Goal: Information Seeking & Learning: Learn about a topic

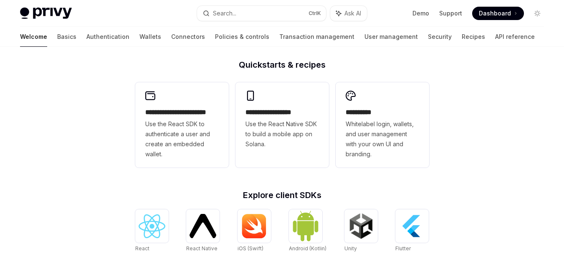
scroll to position [200, 0]
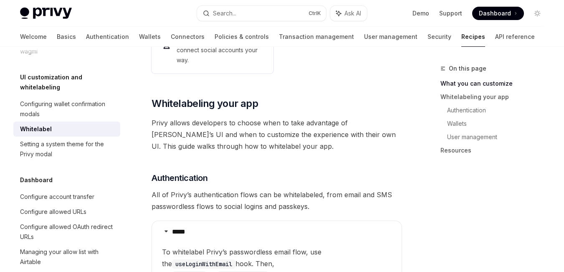
scroll to position [275, 0]
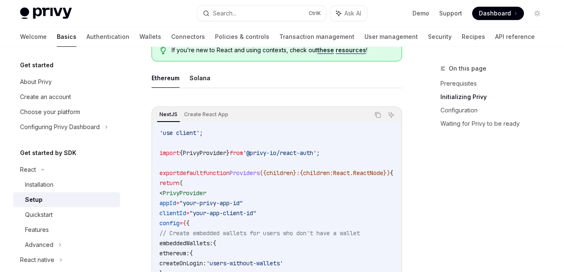
scroll to position [243, 0]
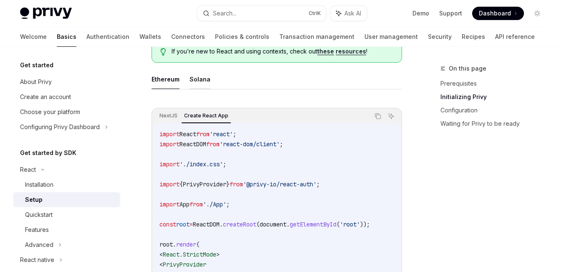
click at [203, 78] on button "Solana" at bounding box center [199, 79] width 21 height 20
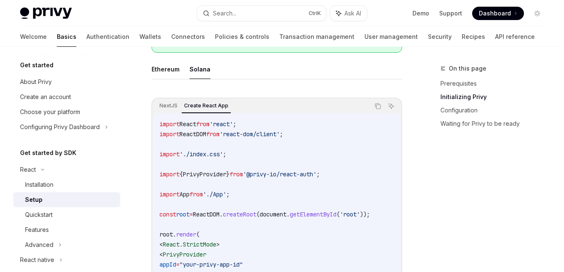
scroll to position [253, 0]
click at [170, 72] on button "Ethereum" at bounding box center [166, 70] width 28 height 20
type textarea "*"
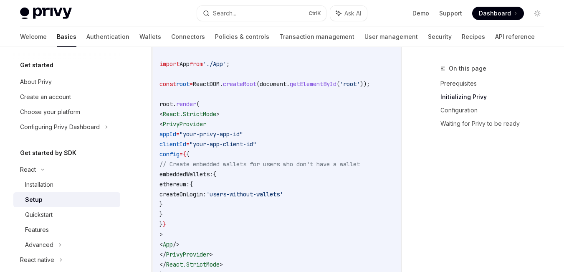
scroll to position [383, 0]
